Goal: Transaction & Acquisition: Purchase product/service

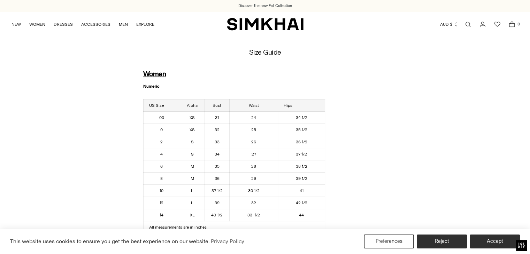
click at [196, 191] on td "L" at bounding box center [192, 191] width 25 height 12
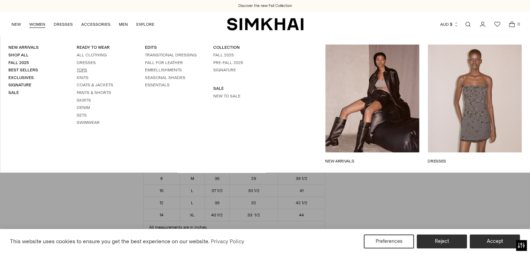
click at [80, 71] on link "Tops" at bounding box center [82, 70] width 10 height 5
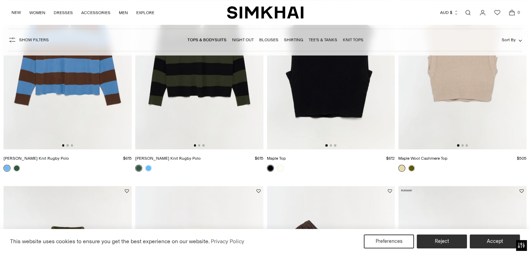
scroll to position [1470, 0]
